Goal: Information Seeking & Learning: Learn about a topic

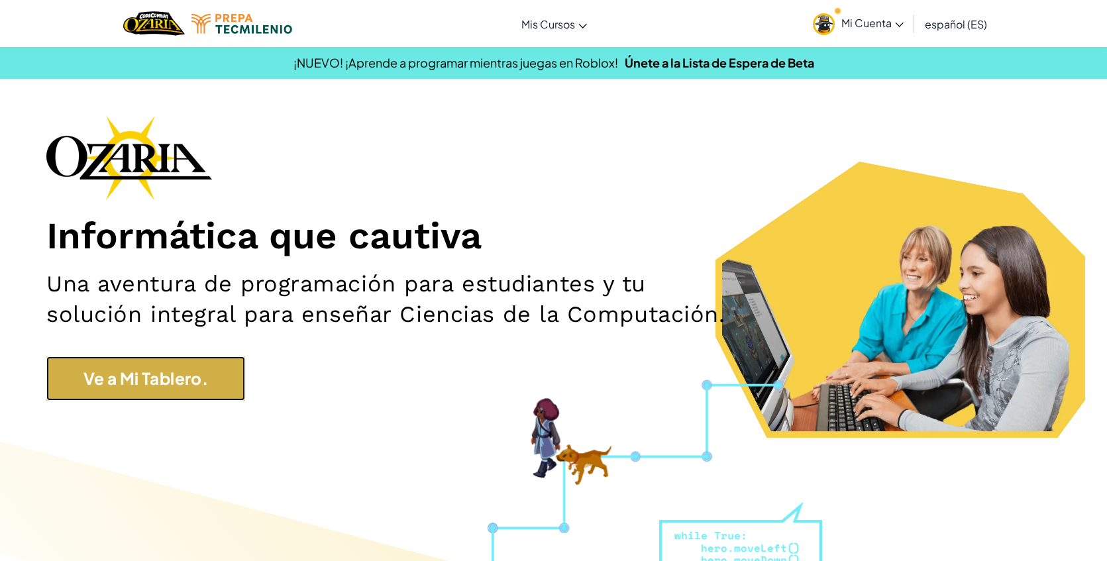
click at [207, 392] on link "Ve a Mi Tablero." at bounding box center [145, 378] width 199 height 44
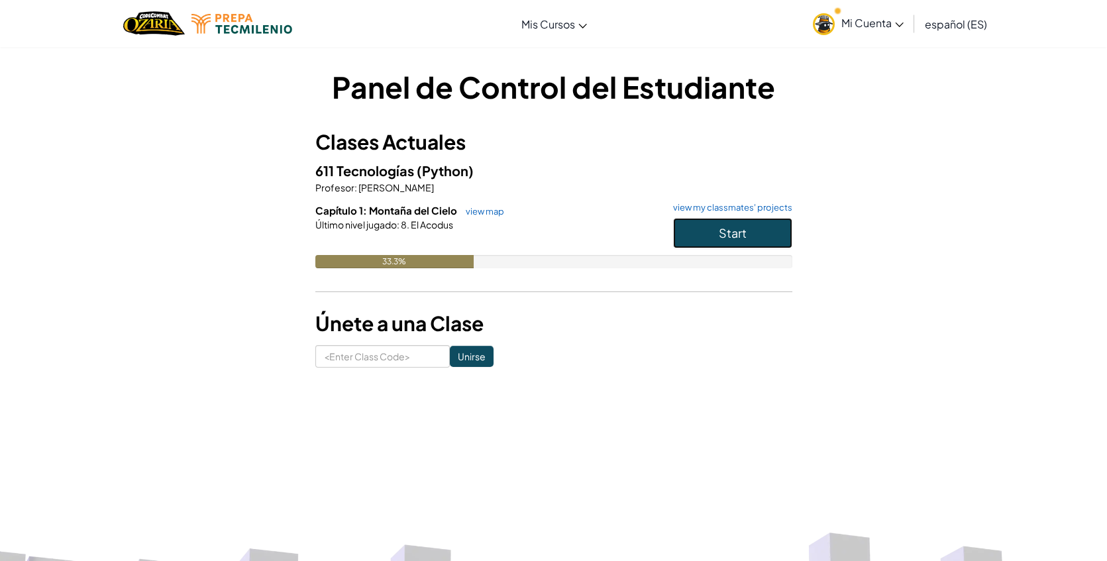
click at [730, 237] on span "Start" at bounding box center [733, 232] width 28 height 15
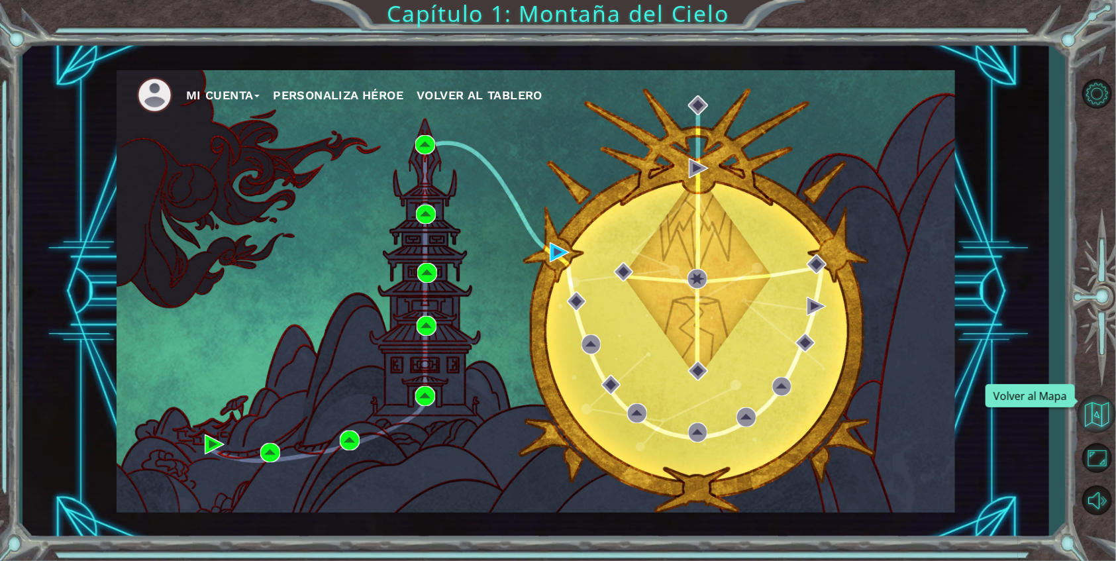
click at [1098, 407] on button "Volver al Mapa" at bounding box center [1097, 414] width 38 height 38
click at [558, 252] on img at bounding box center [560, 252] width 20 height 20
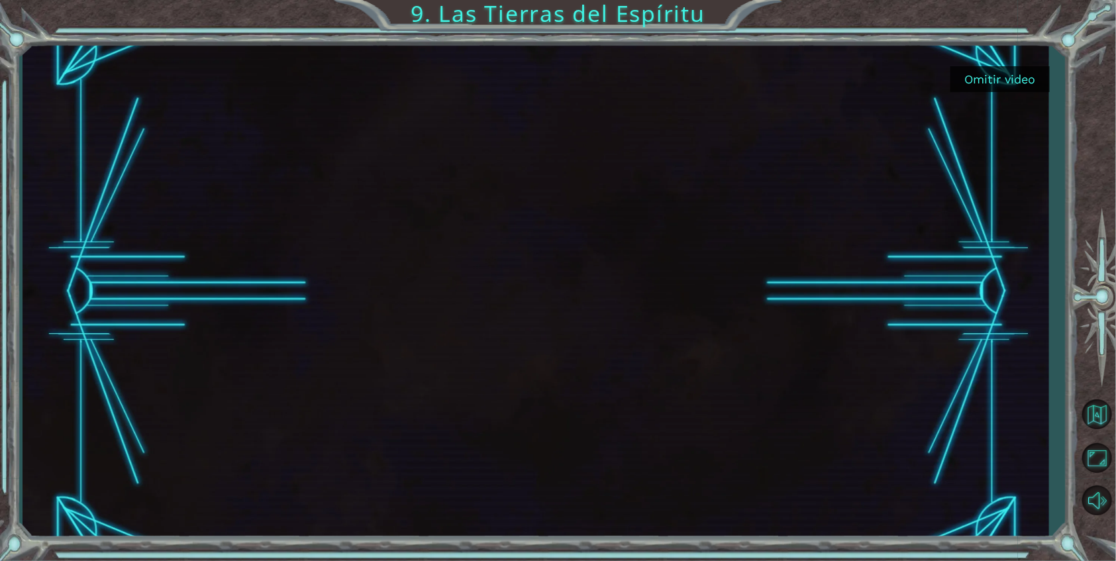
click at [1000, 76] on button "Omitir video" at bounding box center [1000, 79] width 99 height 26
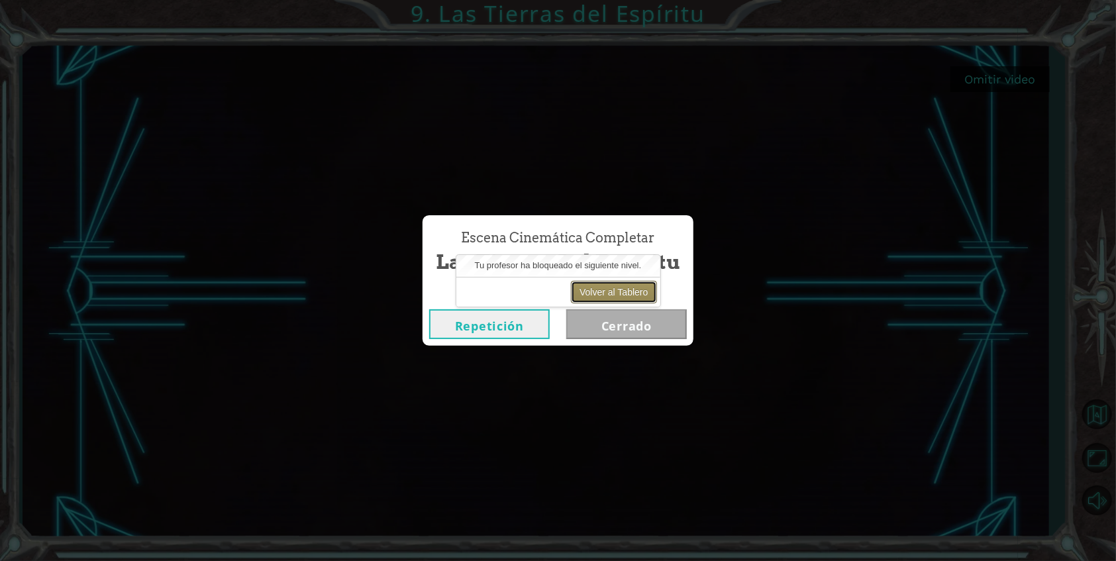
click at [607, 292] on button "Volver al Tablero" at bounding box center [613, 292] width 85 height 23
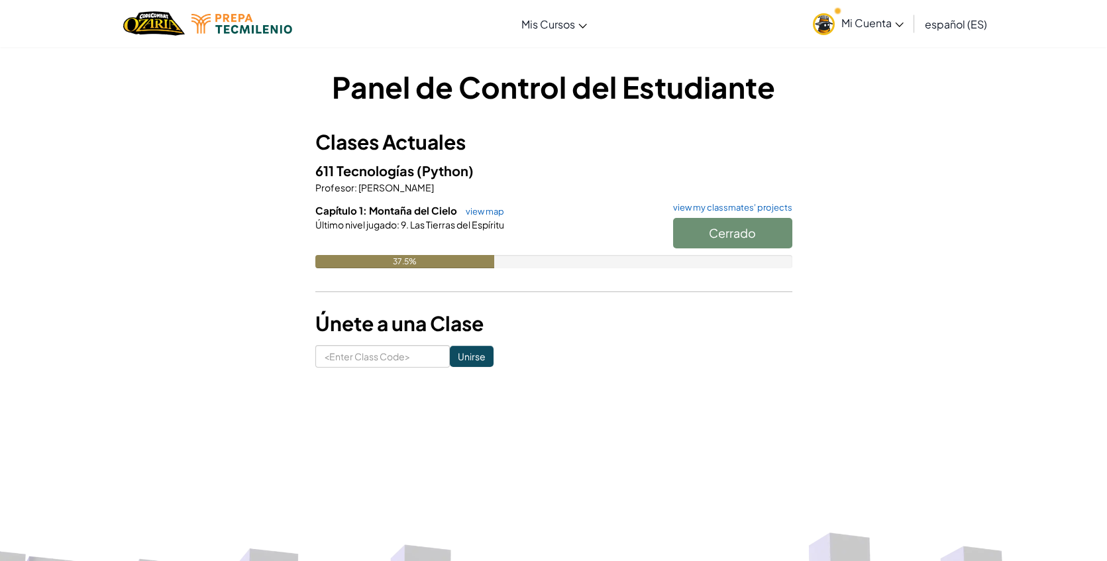
click at [716, 230] on div "Cerrado" at bounding box center [726, 236] width 132 height 37
click at [731, 237] on div "Cerrado" at bounding box center [726, 236] width 132 height 37
click at [721, 240] on div "Cerrado" at bounding box center [726, 236] width 132 height 37
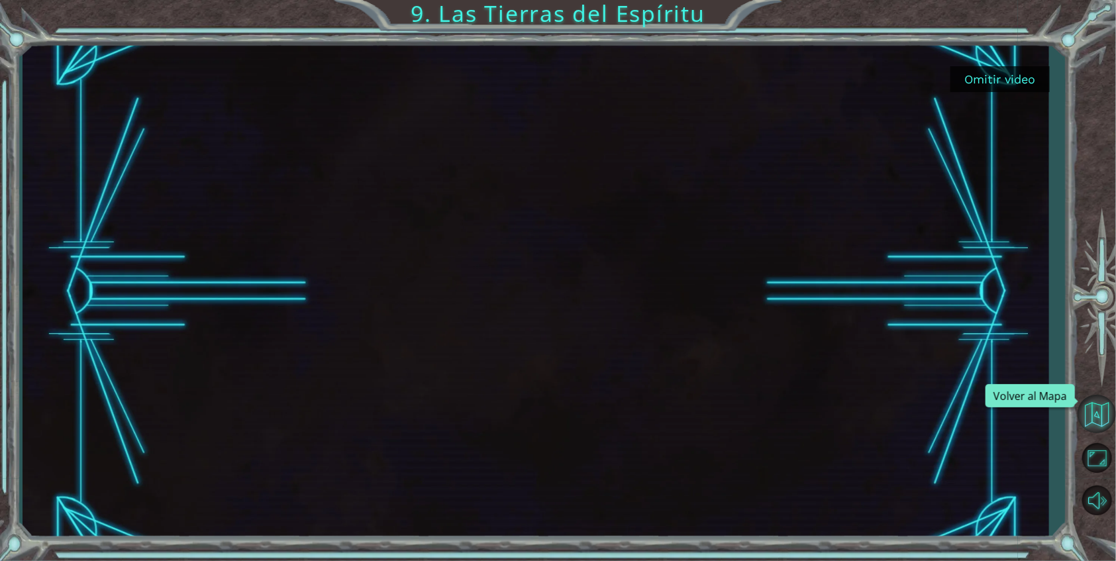
click at [1088, 411] on button "Volver al Mapa" at bounding box center [1097, 414] width 38 height 38
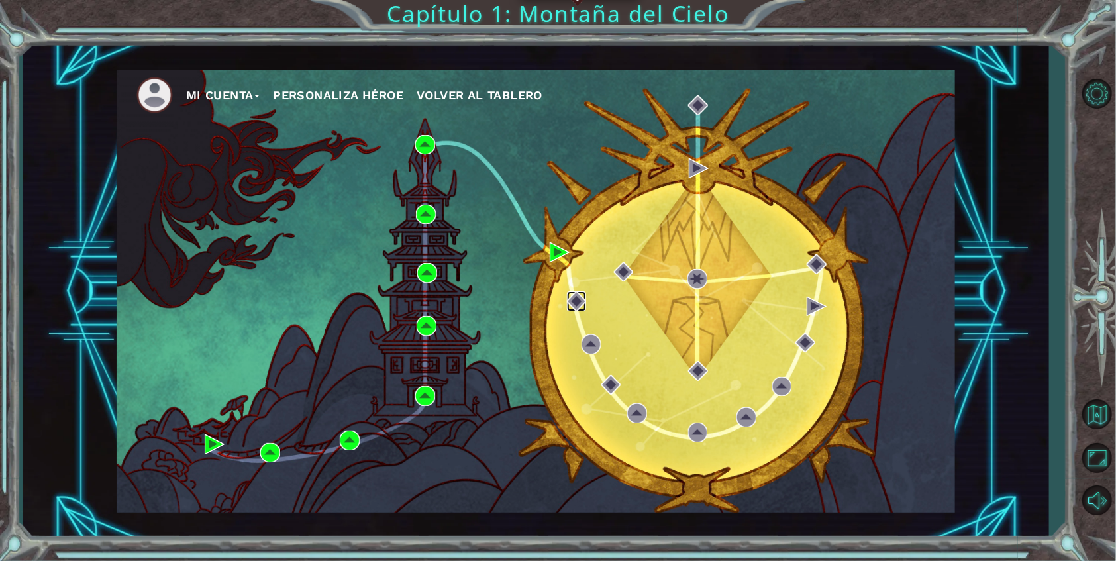
click at [576, 296] on img at bounding box center [577, 301] width 20 height 20
